Goal: Download file/media

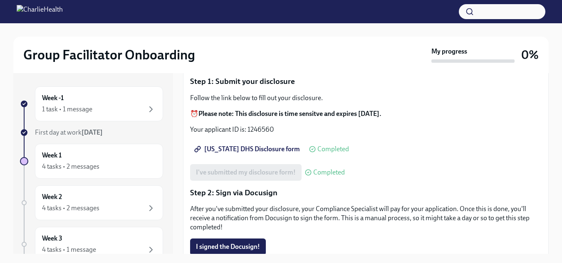
scroll to position [85, 0]
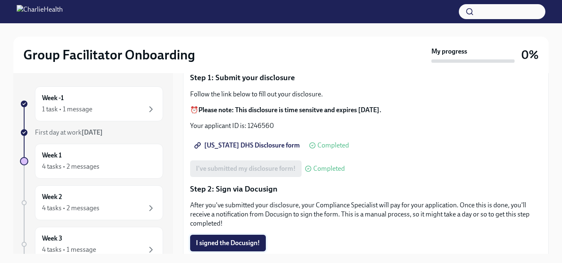
click at [250, 247] on span "I signed the Docusign!" at bounding box center [228, 243] width 64 height 8
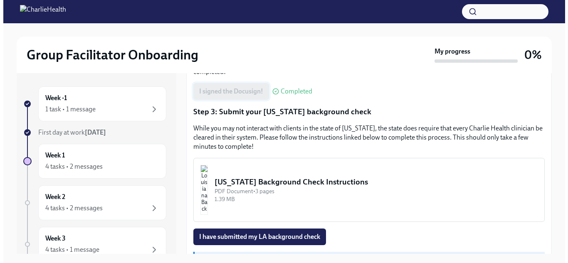
scroll to position [265, 0]
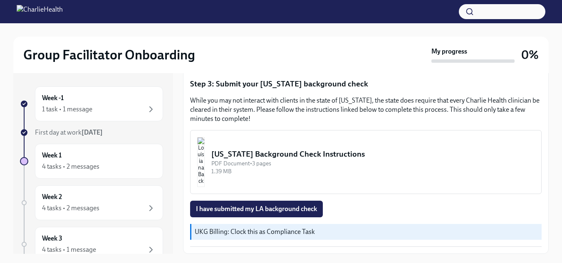
click at [279, 169] on div "1.39 MB" at bounding box center [372, 172] width 323 height 8
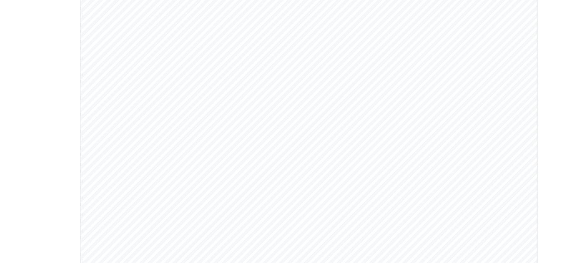
scroll to position [0, 0]
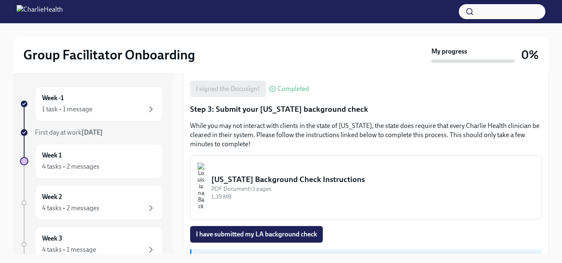
scroll to position [265, 0]
